Goal: Find specific page/section

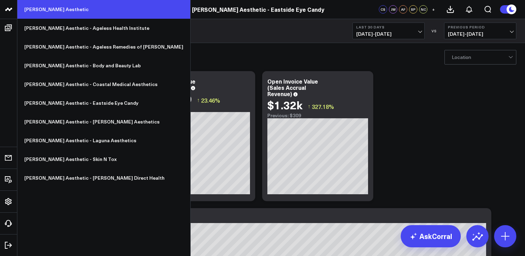
click at [46, 8] on link "[PERSON_NAME] Aesthetic" at bounding box center [103, 9] width 173 height 19
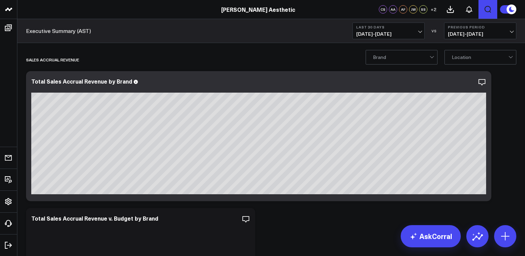
click at [486, 9] on icon "Open search" at bounding box center [487, 9] width 8 height 8
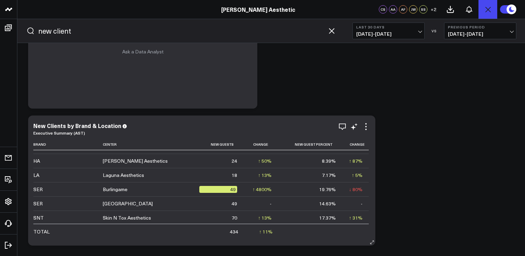
scroll to position [97, 0]
type input "new client"
click at [412, 34] on span "07/27/25 - 08/25/25" at bounding box center [388, 34] width 65 height 6
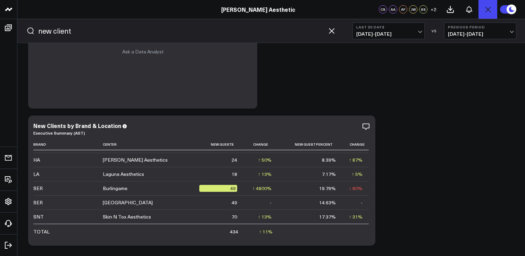
click at [395, 28] on b "Last 30 Days" at bounding box center [388, 27] width 65 height 4
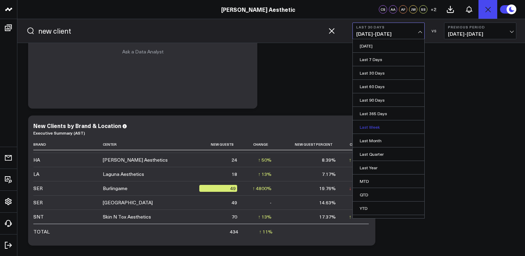
click at [371, 129] on link "Last Week" at bounding box center [387, 126] width 71 height 13
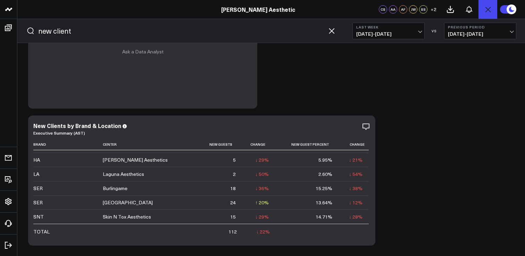
click at [407, 33] on span "08/17/25 - 08/23/25" at bounding box center [388, 34] width 65 height 6
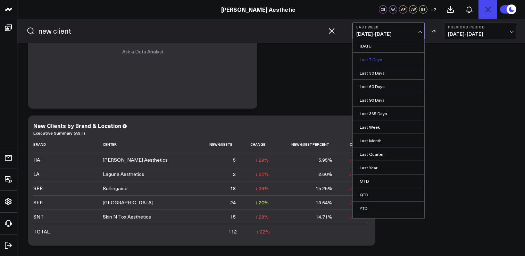
click at [370, 58] on link "Last 7 Days" at bounding box center [387, 59] width 71 height 13
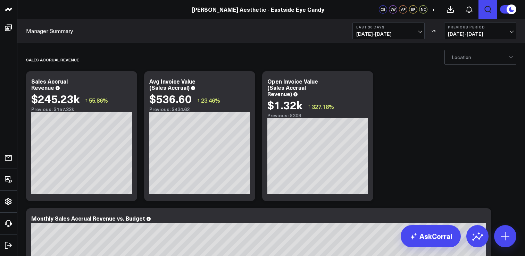
click at [486, 12] on icon "Open search" at bounding box center [487, 9] width 8 height 8
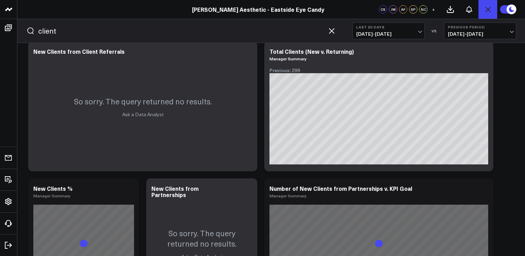
scroll to position [138, 0]
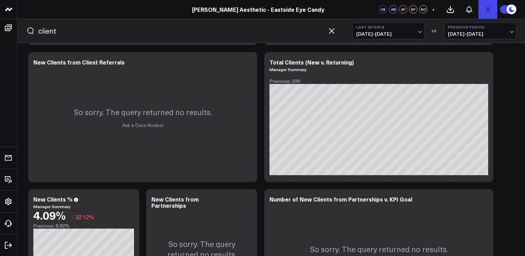
type input "client"
